Goal: Navigation & Orientation: Find specific page/section

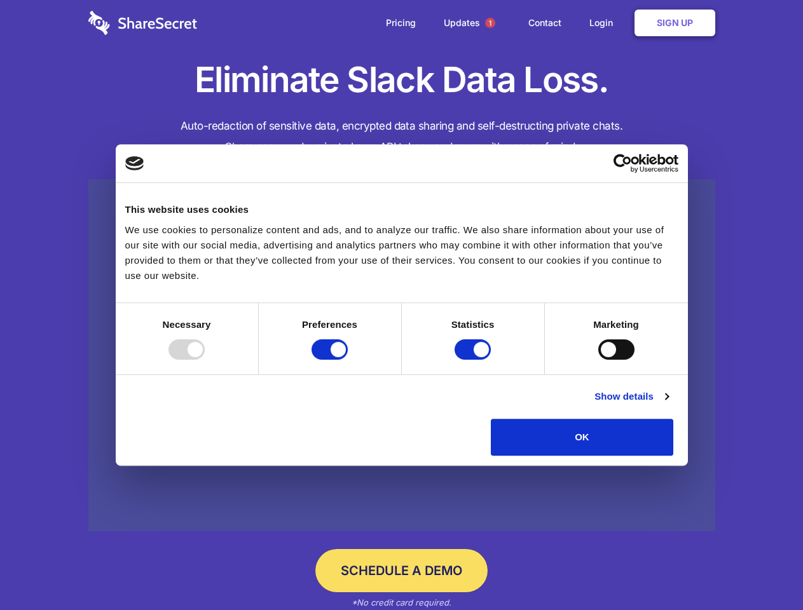
click at [205, 360] on div at bounding box center [186, 350] width 36 height 20
click at [348, 360] on input "Preferences" at bounding box center [330, 350] width 36 height 20
checkbox input "false"
click at [474, 360] on input "Statistics" at bounding box center [473, 350] width 36 height 20
checkbox input "false"
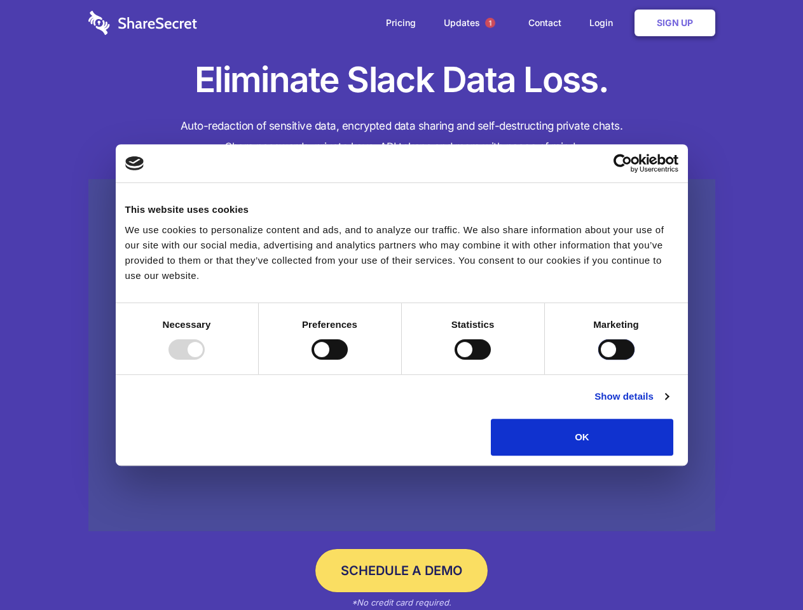
click at [598, 360] on input "Marketing" at bounding box center [616, 350] width 36 height 20
checkbox input "true"
click at [668, 404] on link "Show details" at bounding box center [631, 396] width 74 height 15
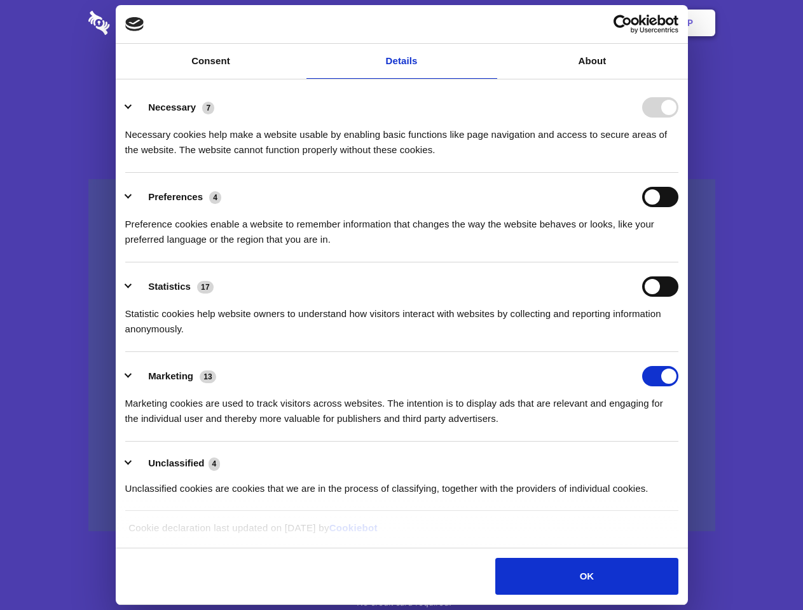
click at [678, 173] on li "Necessary 7 Necessary cookies help make a website usable by enabling basic func…" at bounding box center [401, 128] width 553 height 90
click at [490, 23] on span "1" at bounding box center [490, 23] width 10 height 10
